Goal: Check status

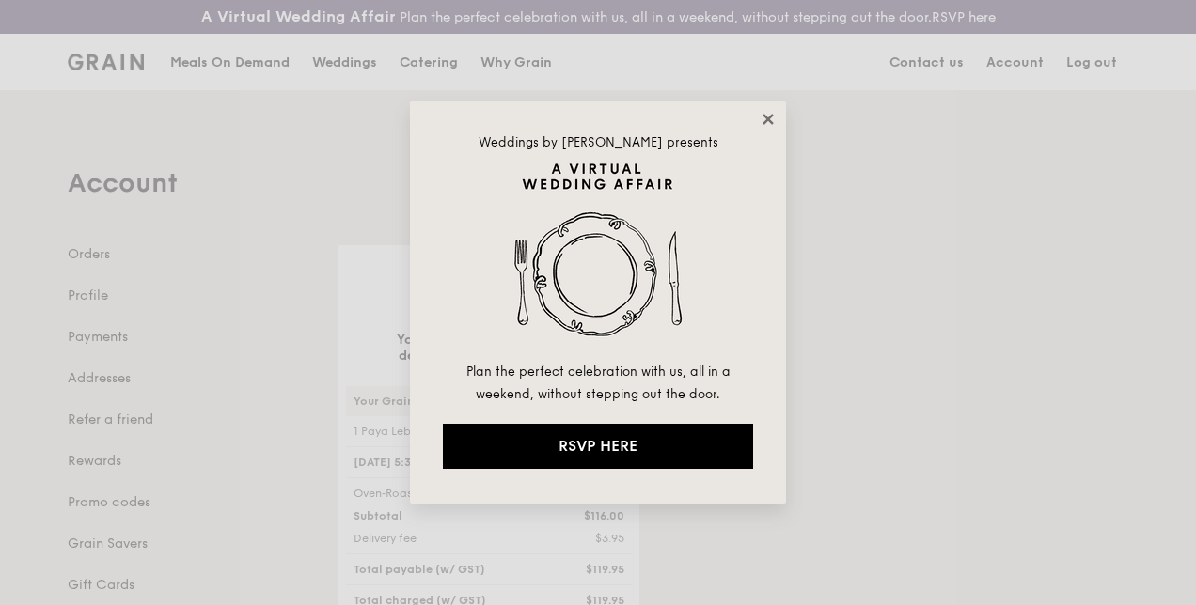
click at [763, 118] on icon at bounding box center [768, 119] width 17 height 17
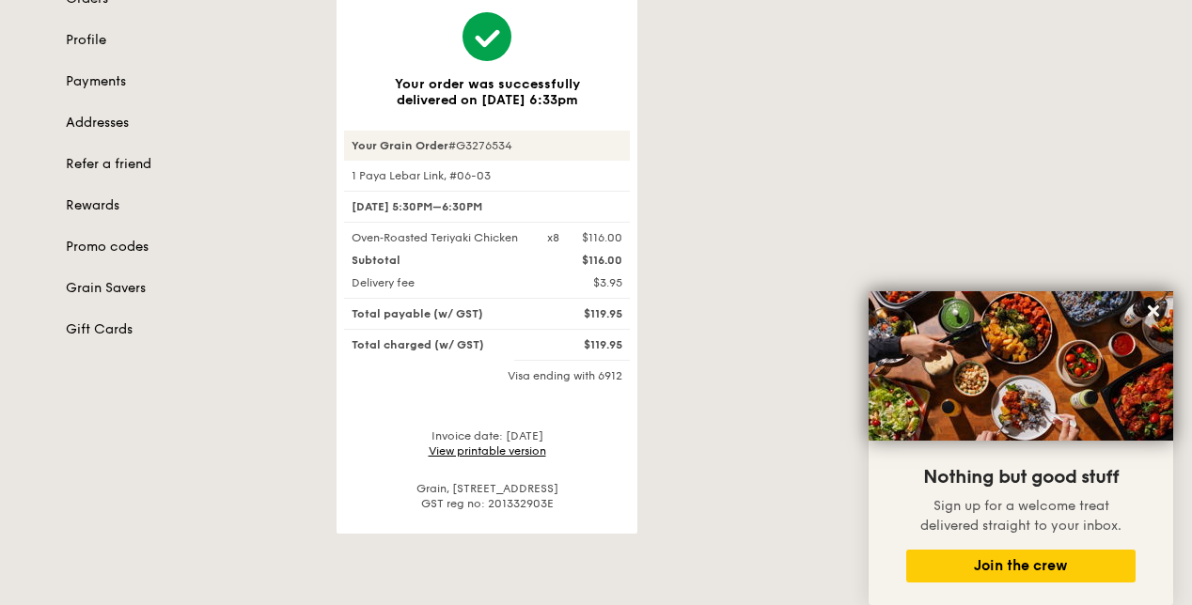
scroll to position [282, 0]
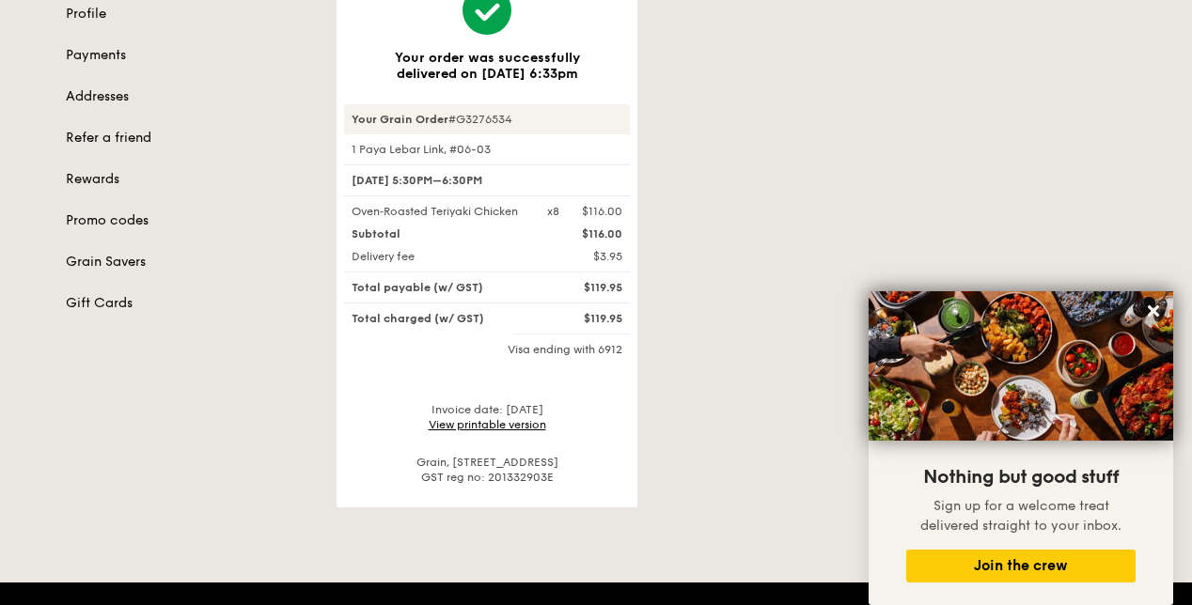
click at [791, 101] on div "Your order was successfully delivered on [DATE] 6:33pm Your Grain Order #G32765…" at bounding box center [731, 235] width 812 height 544
click at [773, 327] on div "Your order was successfully delivered on [DATE] 6:33pm Your Grain Order #G32765…" at bounding box center [731, 235] width 812 height 544
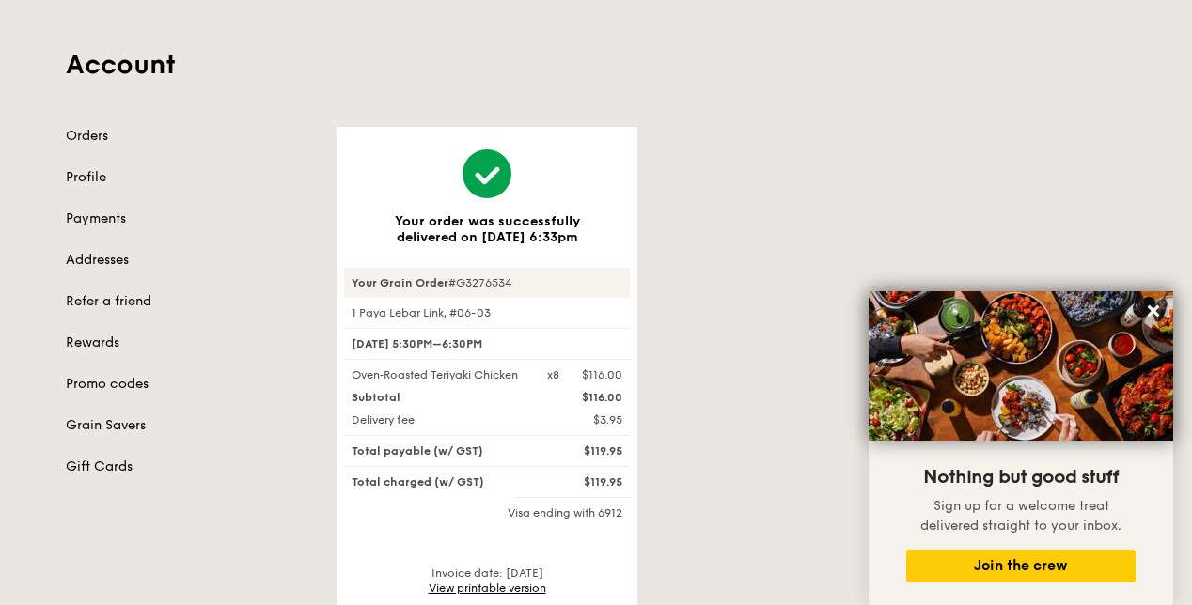
scroll to position [188, 0]
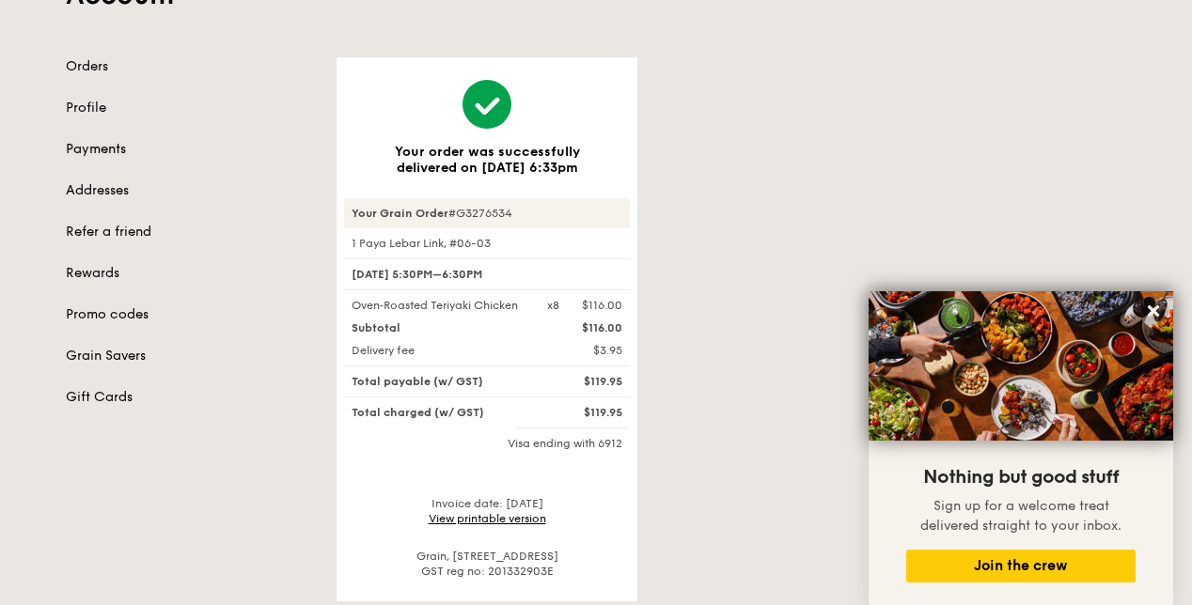
click at [90, 157] on link "Payments" at bounding box center [190, 149] width 248 height 19
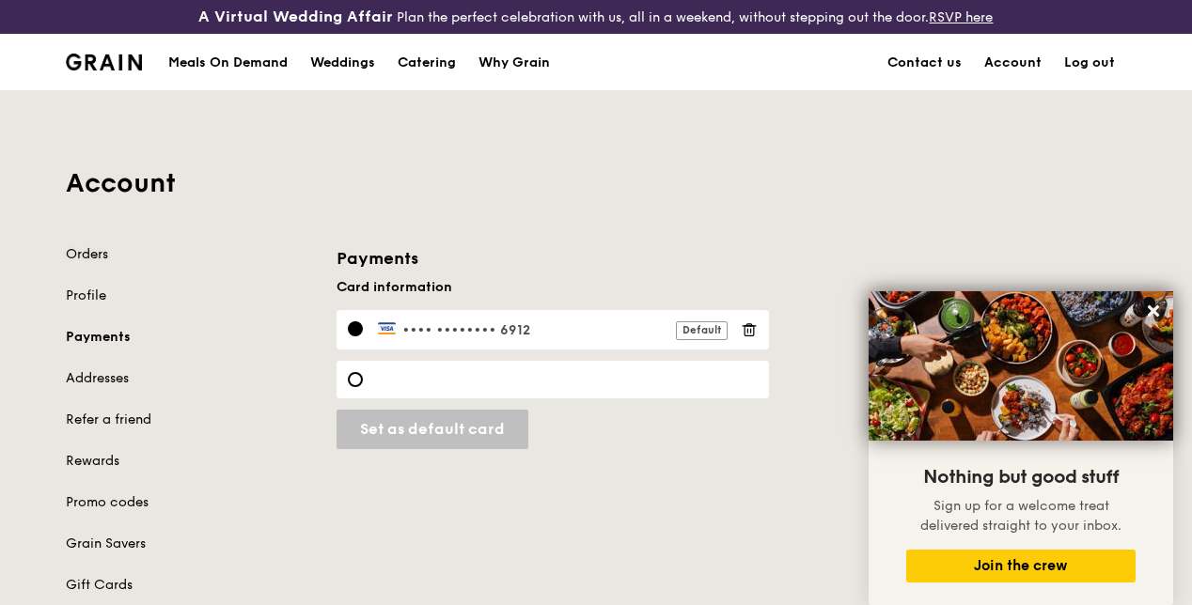
click at [72, 263] on link "Orders" at bounding box center [190, 254] width 248 height 19
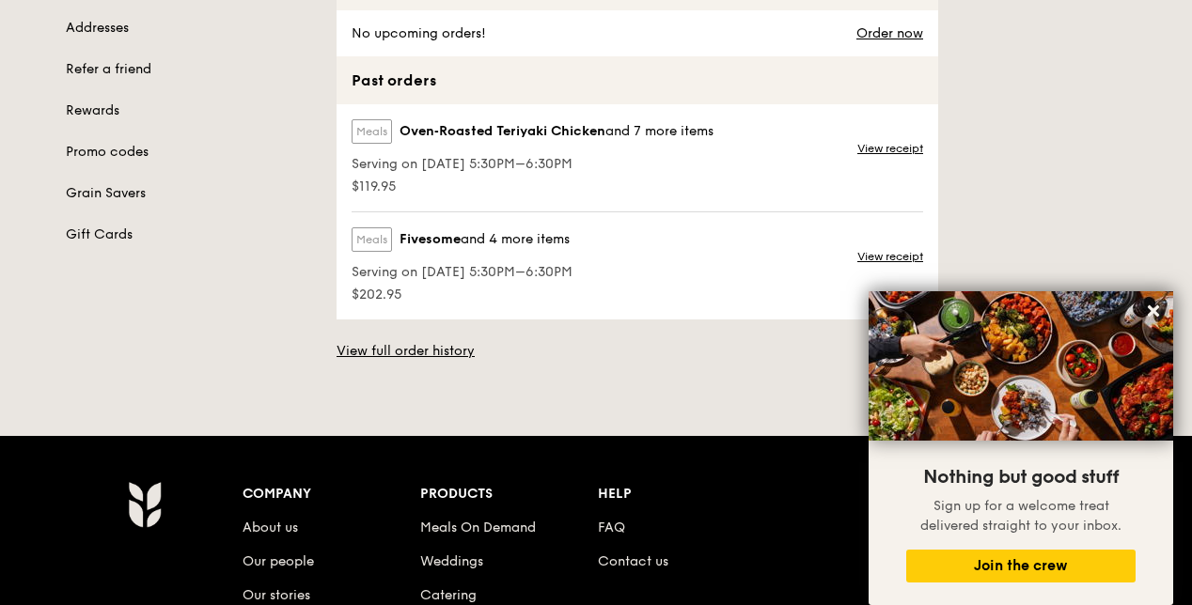
scroll to position [376, 0]
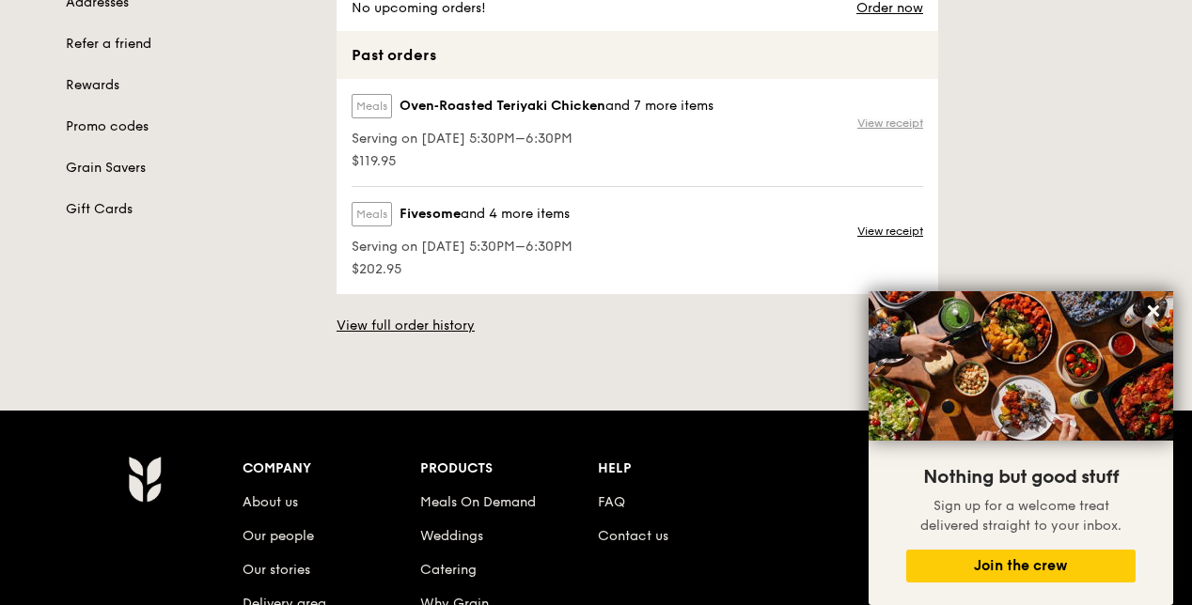
click at [880, 131] on link "View receipt" at bounding box center [890, 123] width 66 height 15
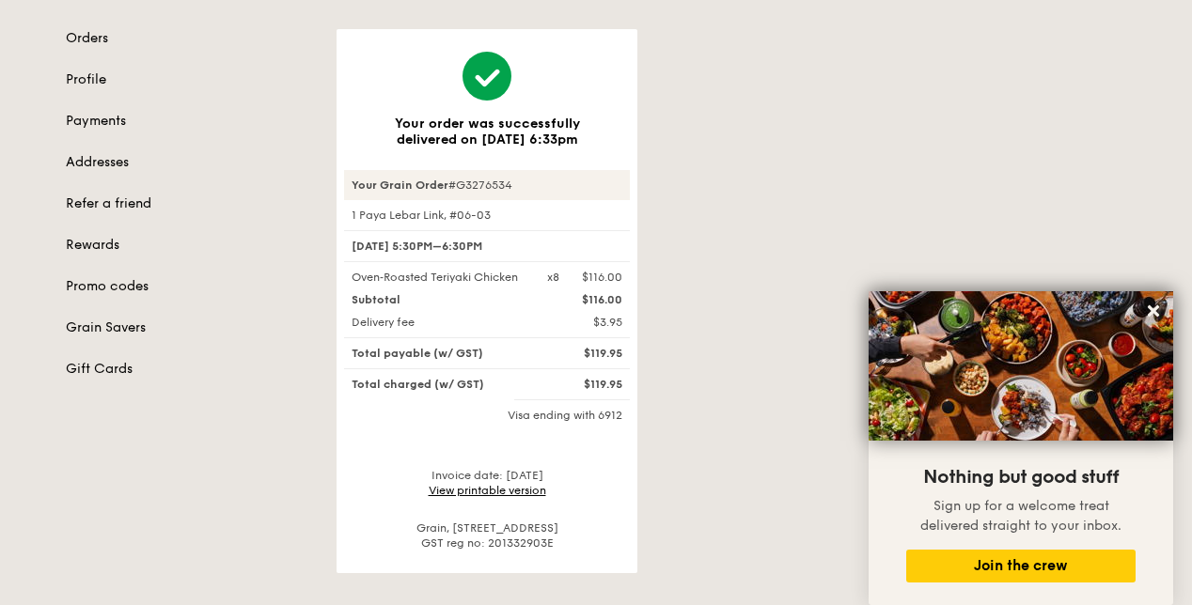
scroll to position [188, 0]
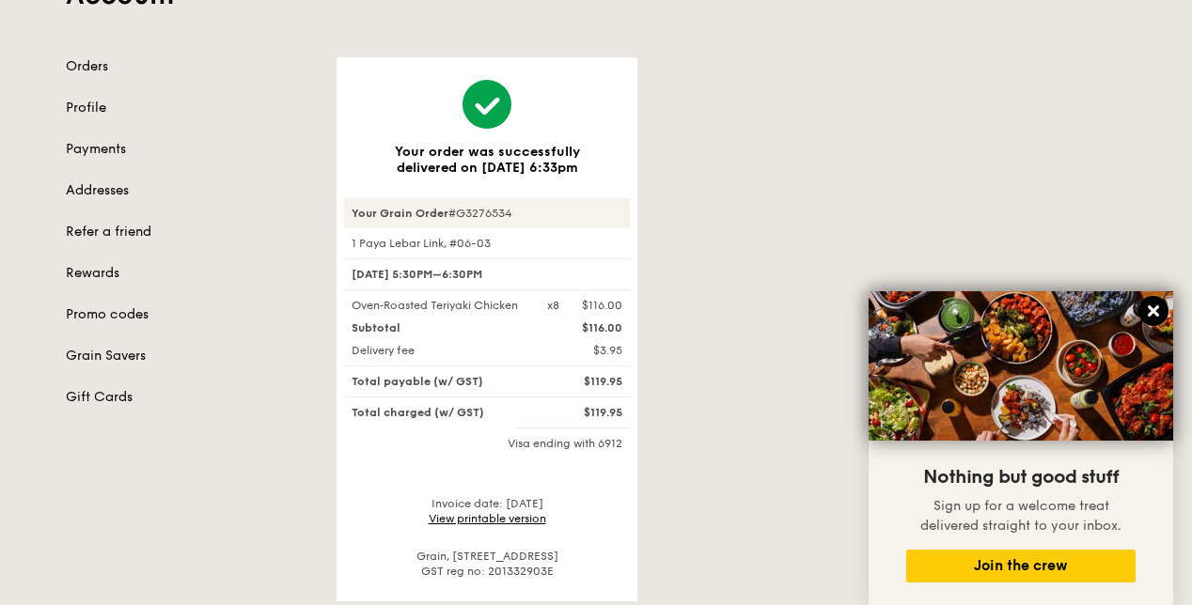
click at [1159, 310] on icon at bounding box center [1153, 311] width 17 height 17
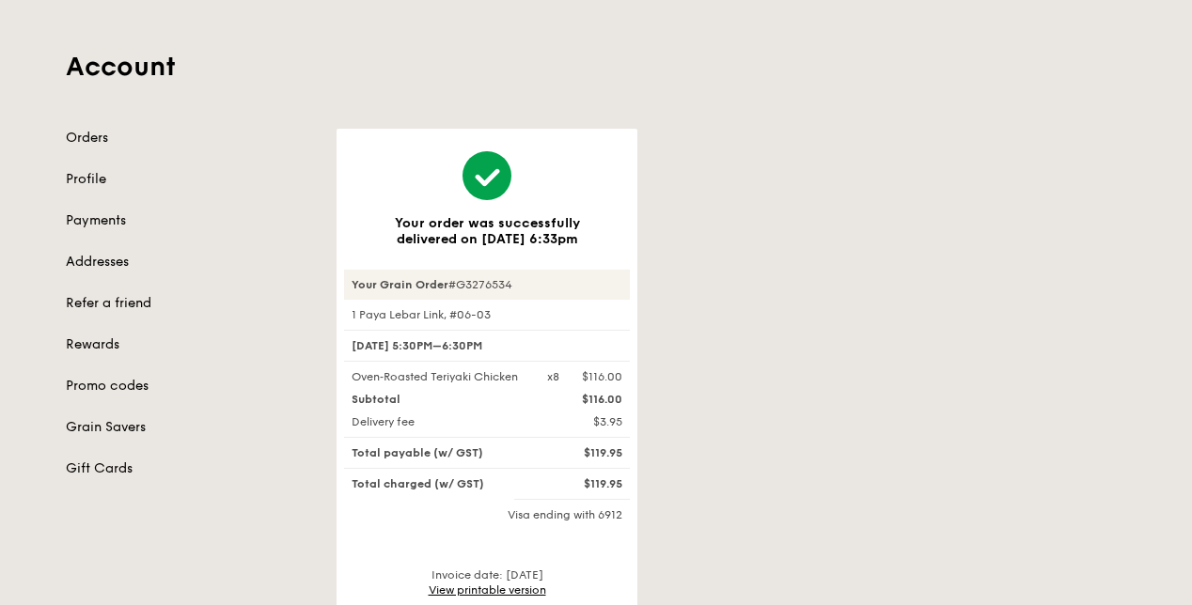
scroll to position [94, 0]
